Goal: Information Seeking & Learning: Find specific fact

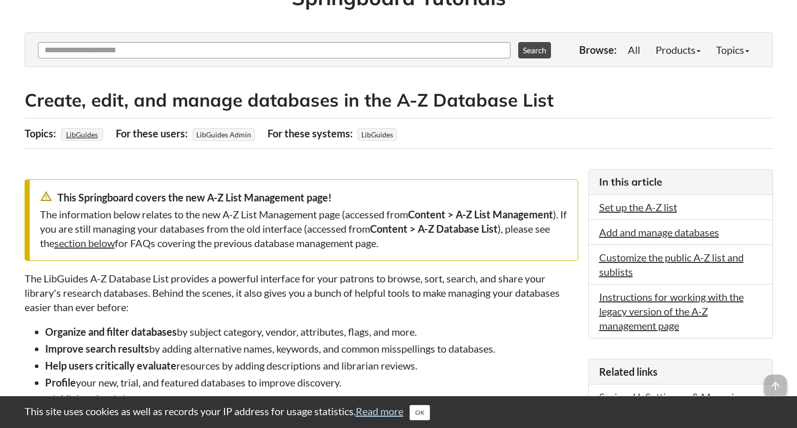
scroll to position [51, 0]
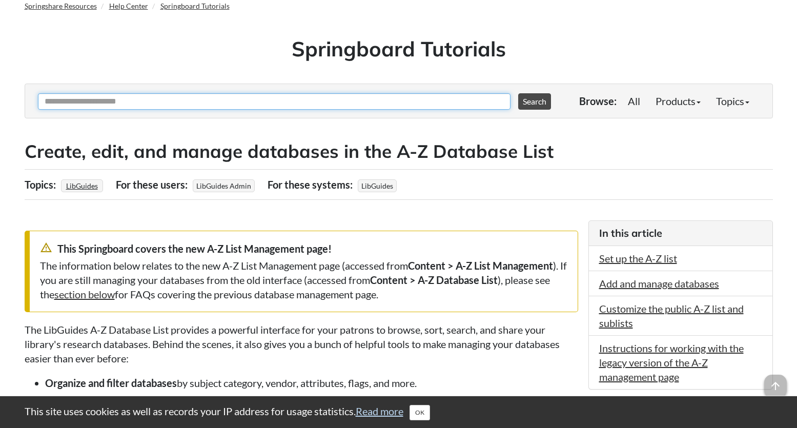
click at [145, 102] on input "Ask Another Question" at bounding box center [274, 101] width 472 height 16
type input "*********"
click at [518, 93] on button "Search" at bounding box center [534, 101] width 33 height 16
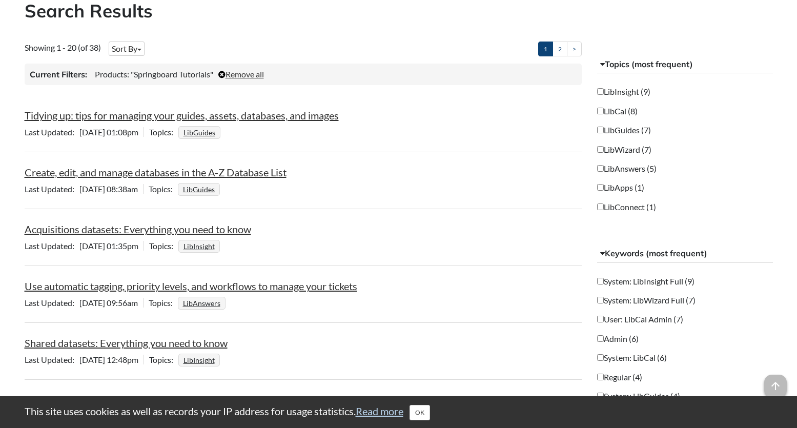
scroll to position [205, 0]
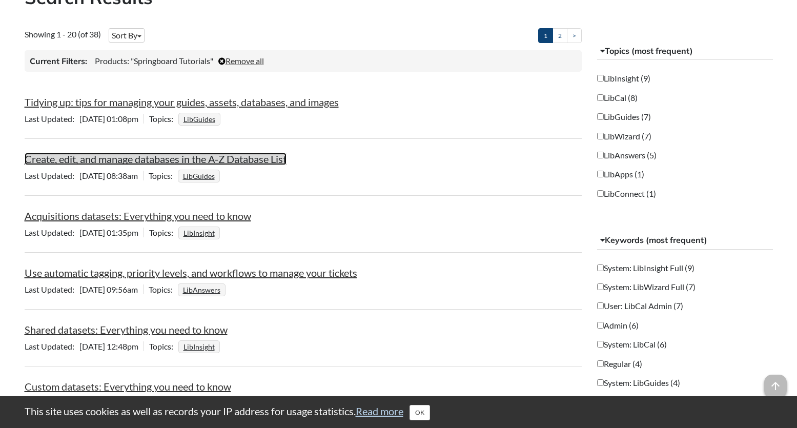
click at [273, 159] on link "Create, edit, and manage databases in the A-Z Database List" at bounding box center [156, 159] width 262 height 12
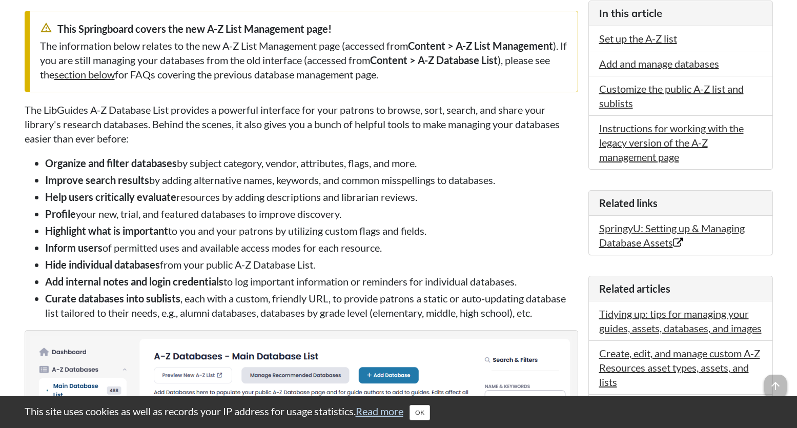
scroll to position [48, 0]
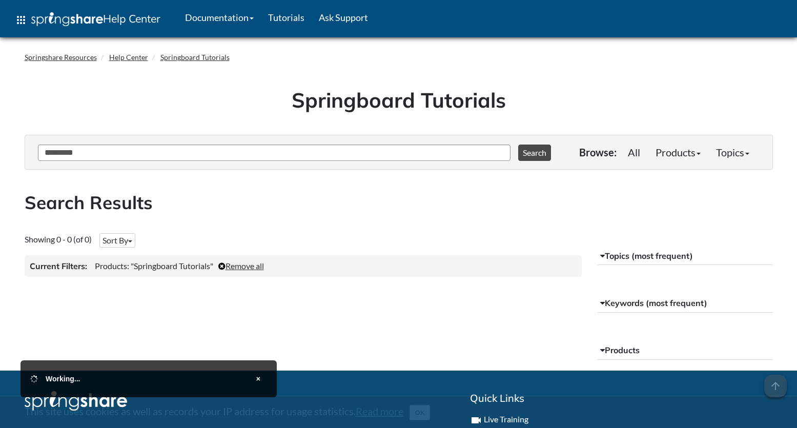
scroll to position [108, 0]
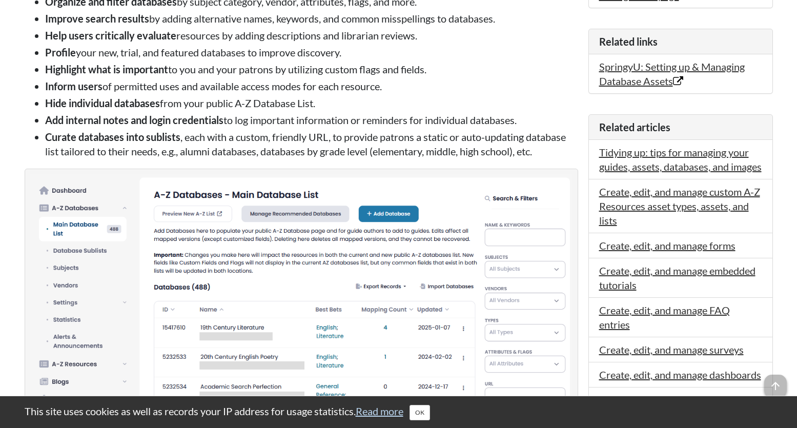
scroll to position [461, 0]
